Goal: Task Accomplishment & Management: Manage account settings

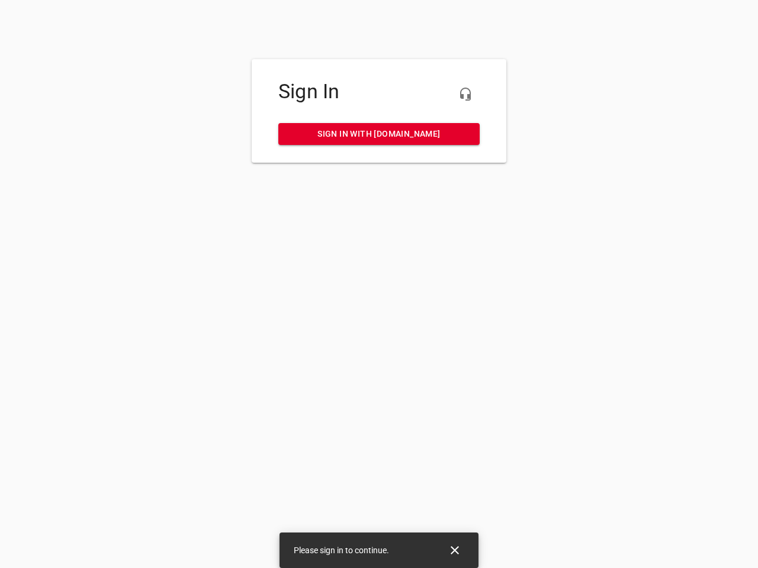
click at [465, 94] on icon "button" at bounding box center [465, 94] width 14 height 14
click at [455, 551] on icon "Close" at bounding box center [455, 550] width 8 height 8
